Goal: Information Seeking & Learning: Learn about a topic

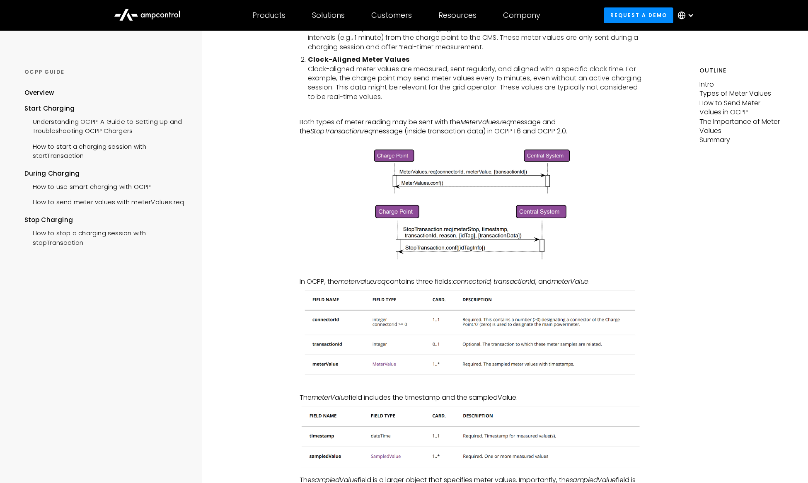
scroll to position [292, 0]
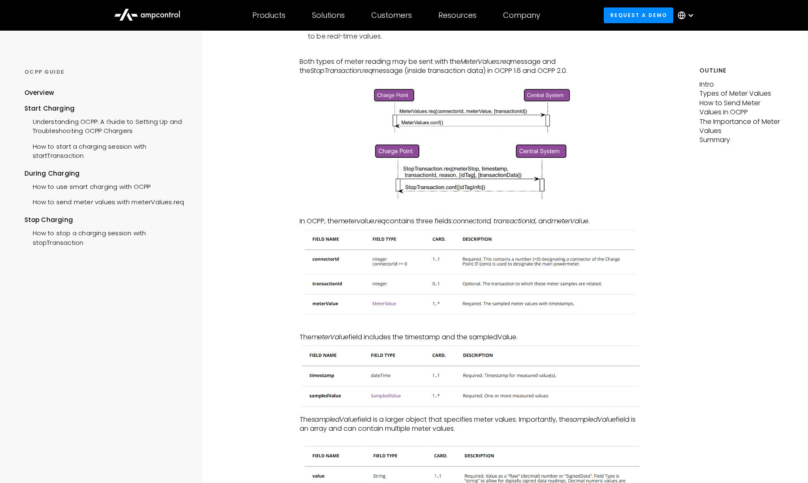
drag, startPoint x: 418, startPoint y: 417, endPoint x: 515, endPoint y: 430, distance: 98.1
click at [515, 430] on p "The sampledValue field is a larger object that specifies meter values. Importan…" at bounding box center [470, 424] width 343 height 19
click at [393, 419] on p "The sampledValue field is a larger object that specifies meter values. Importan…" at bounding box center [470, 424] width 343 height 19
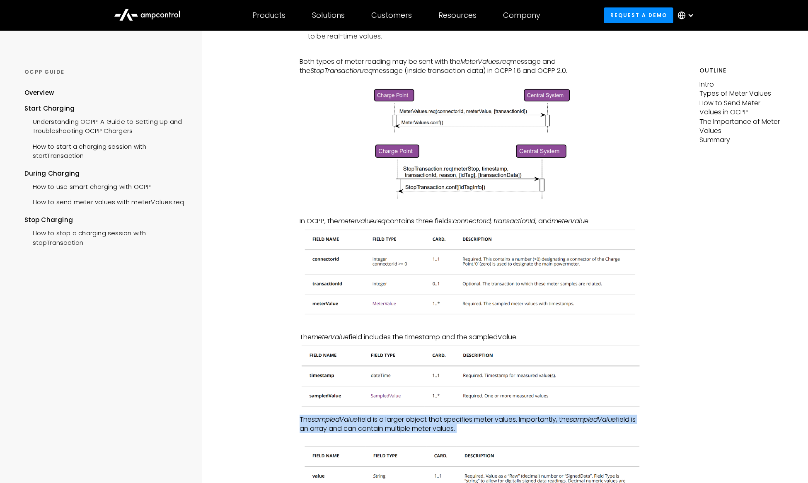
click at [394, 419] on p "The sampledValue field is a larger object that specifies meter values. Importan…" at bounding box center [470, 424] width 343 height 19
click at [475, 408] on img at bounding box center [470, 376] width 343 height 69
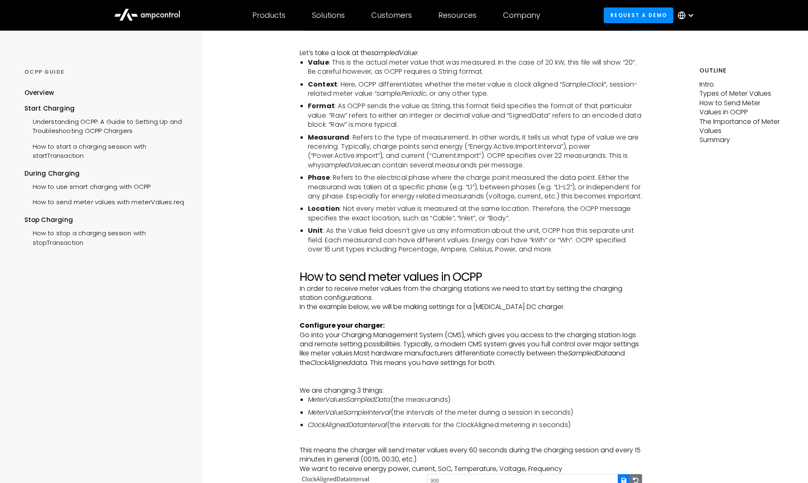
scroll to position [988, 0]
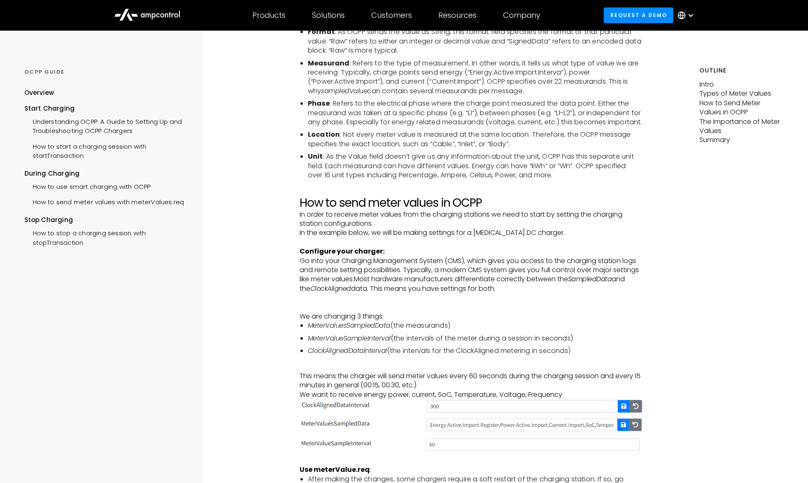
click at [417, 330] on li "MeterValuesSampledData (the measurands)" at bounding box center [475, 325] width 334 height 9
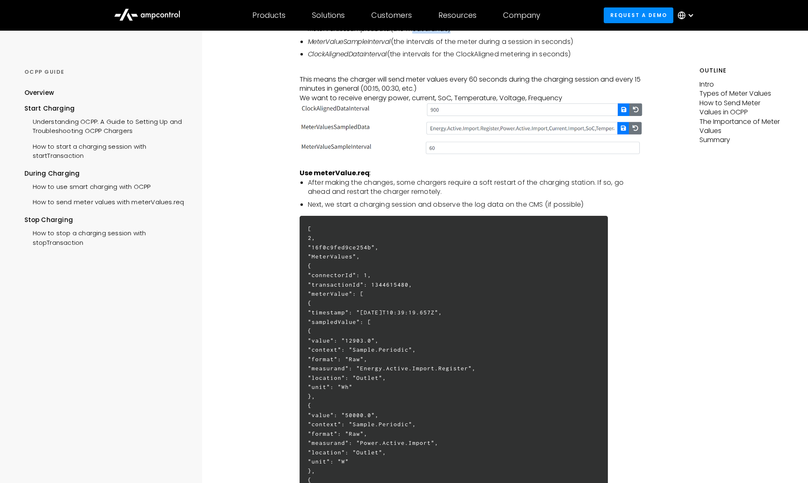
scroll to position [1254, 0]
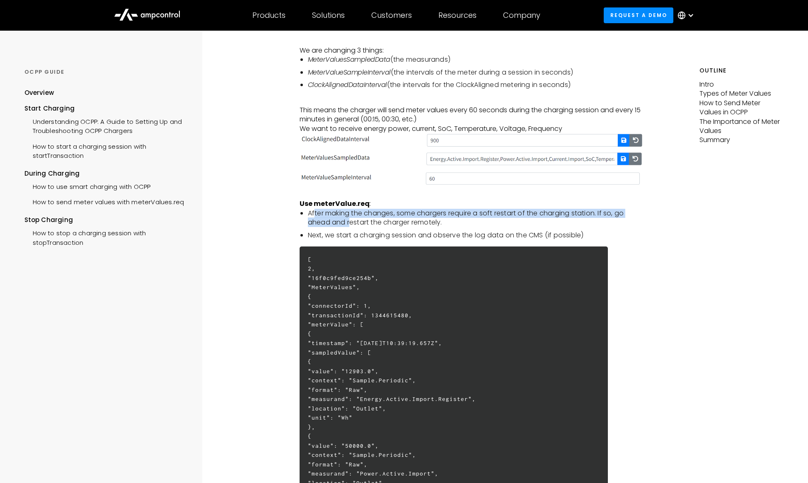
drag, startPoint x: 332, startPoint y: 225, endPoint x: 350, endPoint y: 235, distance: 20.8
click at [350, 227] on li "After making the changes, some chargers require a soft restart of the charging …" at bounding box center [475, 218] width 334 height 19
click at [348, 240] on li "Next, we start a charging session and observe the log data on the CMS (if possi…" at bounding box center [475, 235] width 334 height 9
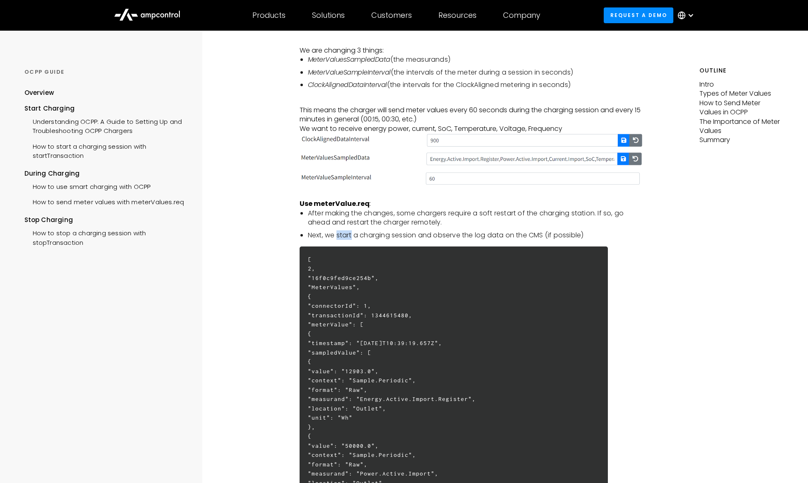
click at [348, 240] on li "Next, we start a charging session and observe the log data on the CMS (if possi…" at bounding box center [475, 235] width 334 height 9
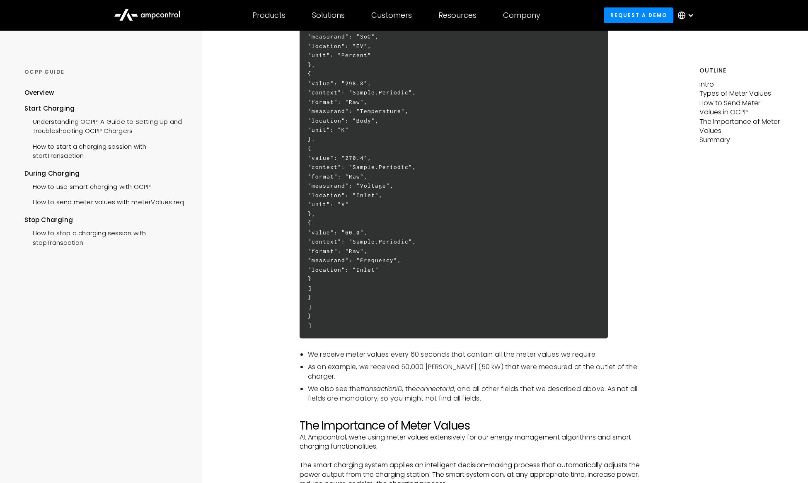
scroll to position [1997, 0]
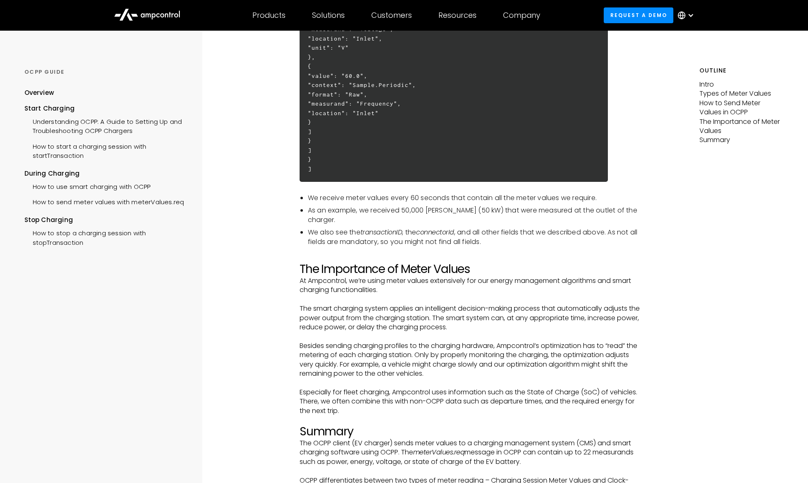
click at [328, 203] on li "We receive meter values every 60 seconds that contain all the meter values we r…" at bounding box center [475, 197] width 334 height 9
drag, startPoint x: 328, startPoint y: 210, endPoint x: 366, endPoint y: 212, distance: 37.3
click at [330, 203] on li "We receive meter values every 60 seconds that contain all the meter values we r…" at bounding box center [475, 197] width 334 height 9
click at [329, 220] on li "As an example, we received 50,000 [PERSON_NAME] (50 kW) that were measured at t…" at bounding box center [475, 215] width 334 height 19
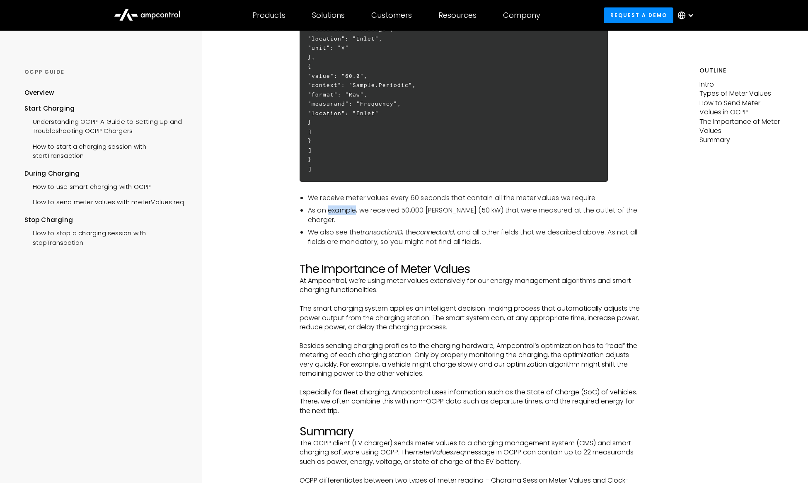
click at [329, 220] on li "As an example, we received 50,000 [PERSON_NAME] (50 kW) that were measured at t…" at bounding box center [475, 215] width 334 height 19
drag, startPoint x: 329, startPoint y: 220, endPoint x: 395, endPoint y: 232, distance: 67.0
click at [330, 220] on li "As an example, we received 50,000 [PERSON_NAME] (50 kW) that were measured at t…" at bounding box center [475, 215] width 334 height 19
click at [485, 221] on li "As an example, we received 50,000 [PERSON_NAME] (50 kW) that were measured at t…" at bounding box center [475, 215] width 334 height 19
drag, startPoint x: 375, startPoint y: 220, endPoint x: 489, endPoint y: 225, distance: 113.6
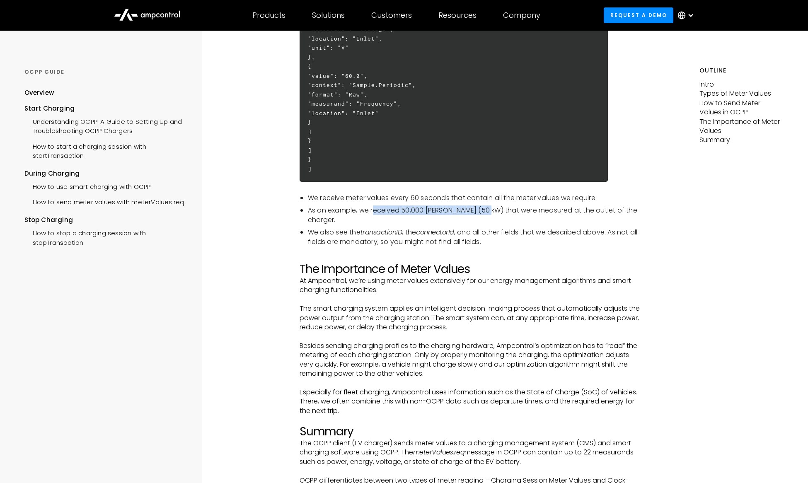
click at [489, 225] on ul "We receive meter values every 60 seconds that contain all the meter values we r…" at bounding box center [470, 219] width 343 height 53
click at [317, 228] on li "We also see the transactionID , the connectorId , and all other fields that we …" at bounding box center [475, 237] width 334 height 19
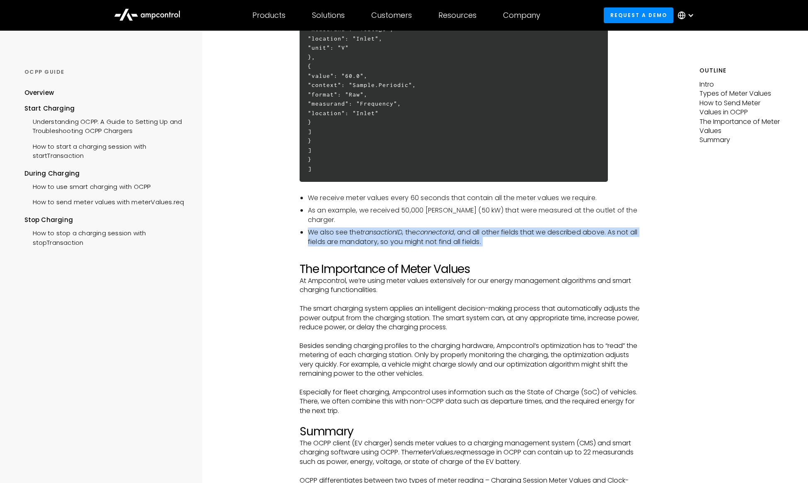
click at [317, 228] on li "We also see the transactionID , the connectorId , and all other fields that we …" at bounding box center [475, 237] width 334 height 19
click at [352, 232] on li "We also see the transactionID , the connectorId , and all other fields that we …" at bounding box center [475, 237] width 334 height 19
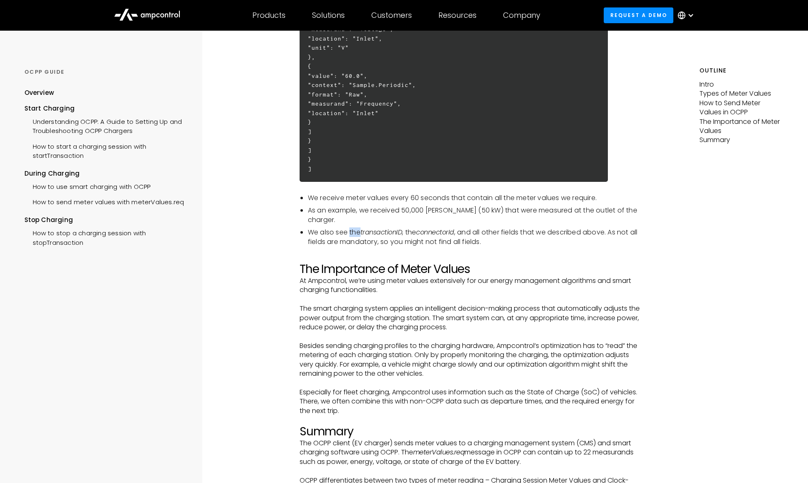
click at [352, 232] on li "We also see the transactionID , the connectorId , and all other fields that we …" at bounding box center [475, 237] width 334 height 19
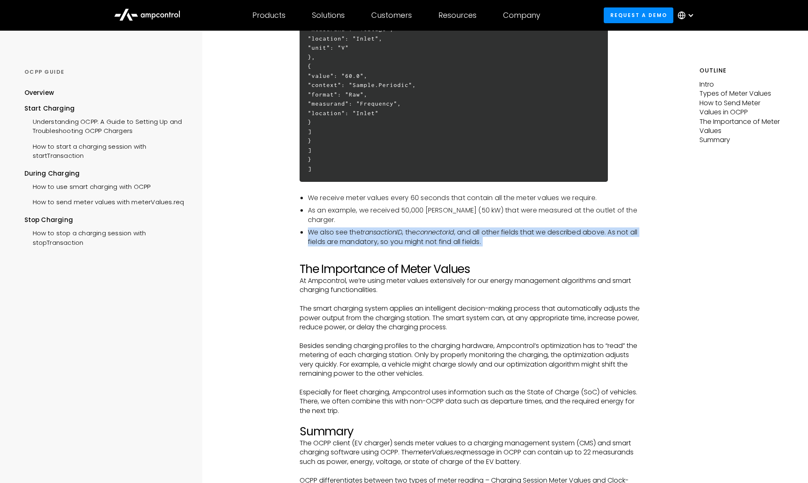
click at [352, 232] on li "We also see the transactionID , the connectorId , and all other fields that we …" at bounding box center [475, 237] width 334 height 19
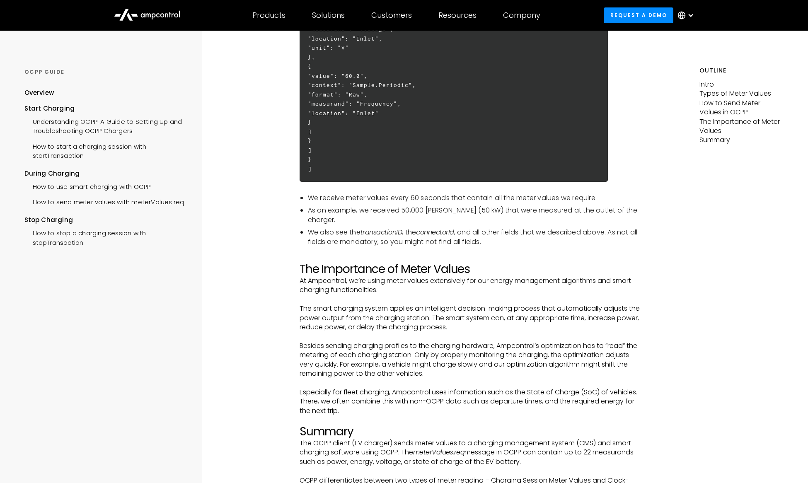
click at [372, 282] on p "At Ampcontrol, we’re using meter values extensively for our energy management a…" at bounding box center [470, 285] width 343 height 19
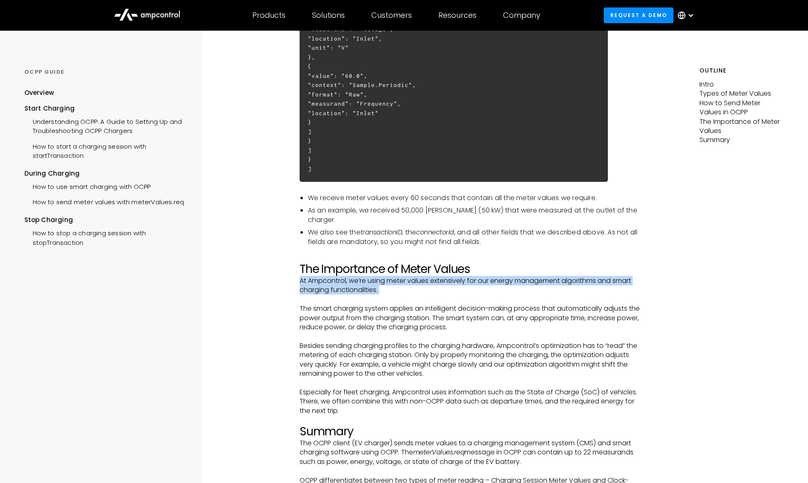
drag, startPoint x: 372, startPoint y: 282, endPoint x: 398, endPoint y: 299, distance: 31.1
click at [377, 288] on p "At Ampcontrol, we’re using meter values extensively for our energy management a…" at bounding box center [470, 285] width 343 height 19
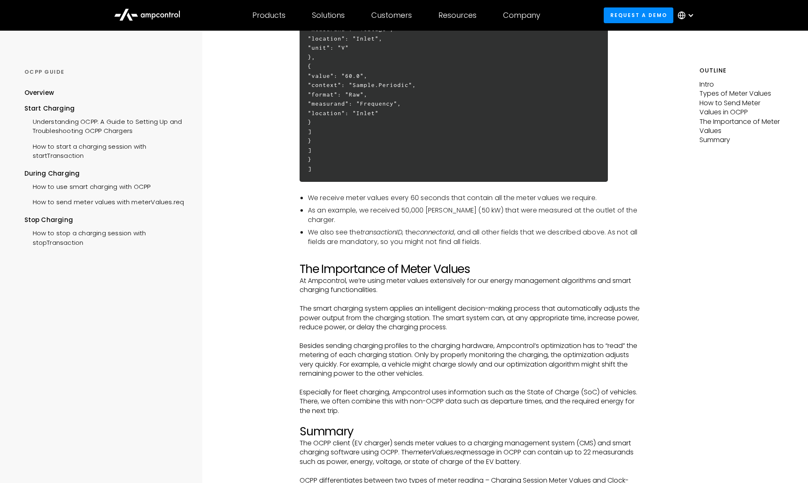
click at [490, 321] on p "The smart charging system applies an intelligent decision-making process that a…" at bounding box center [470, 318] width 343 height 28
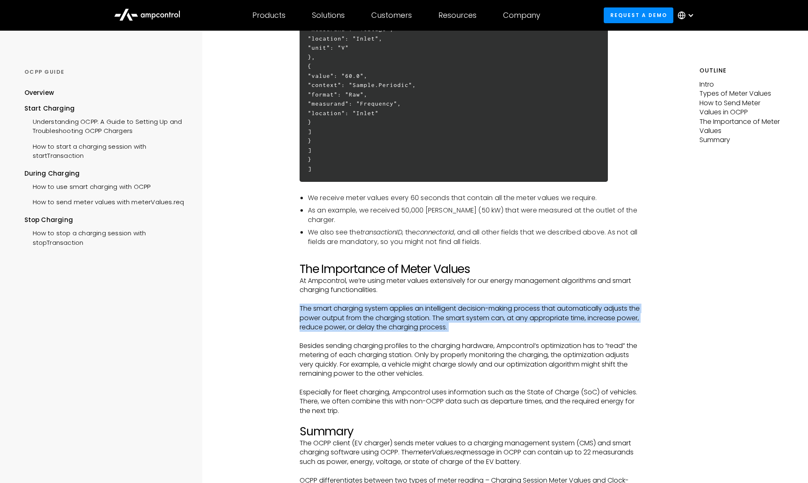
click at [490, 321] on p "The smart charging system applies an intelligent decision-making process that a…" at bounding box center [470, 318] width 343 height 28
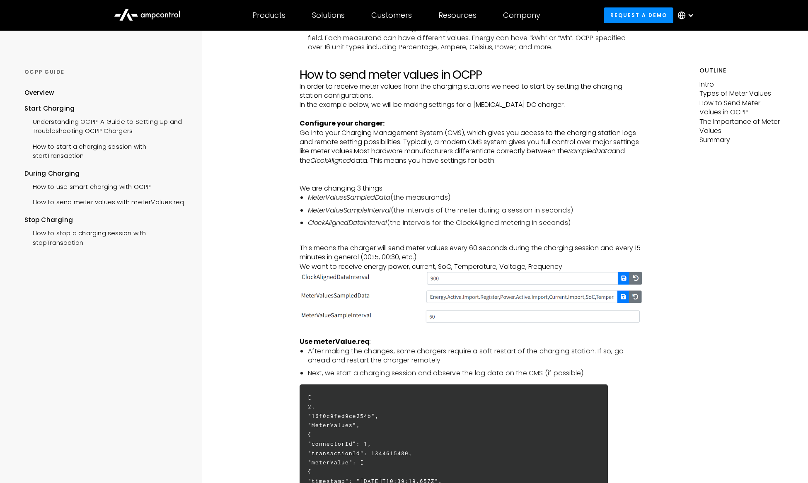
scroll to position [874, 0]
